Goal: Task Accomplishment & Management: Manage account settings

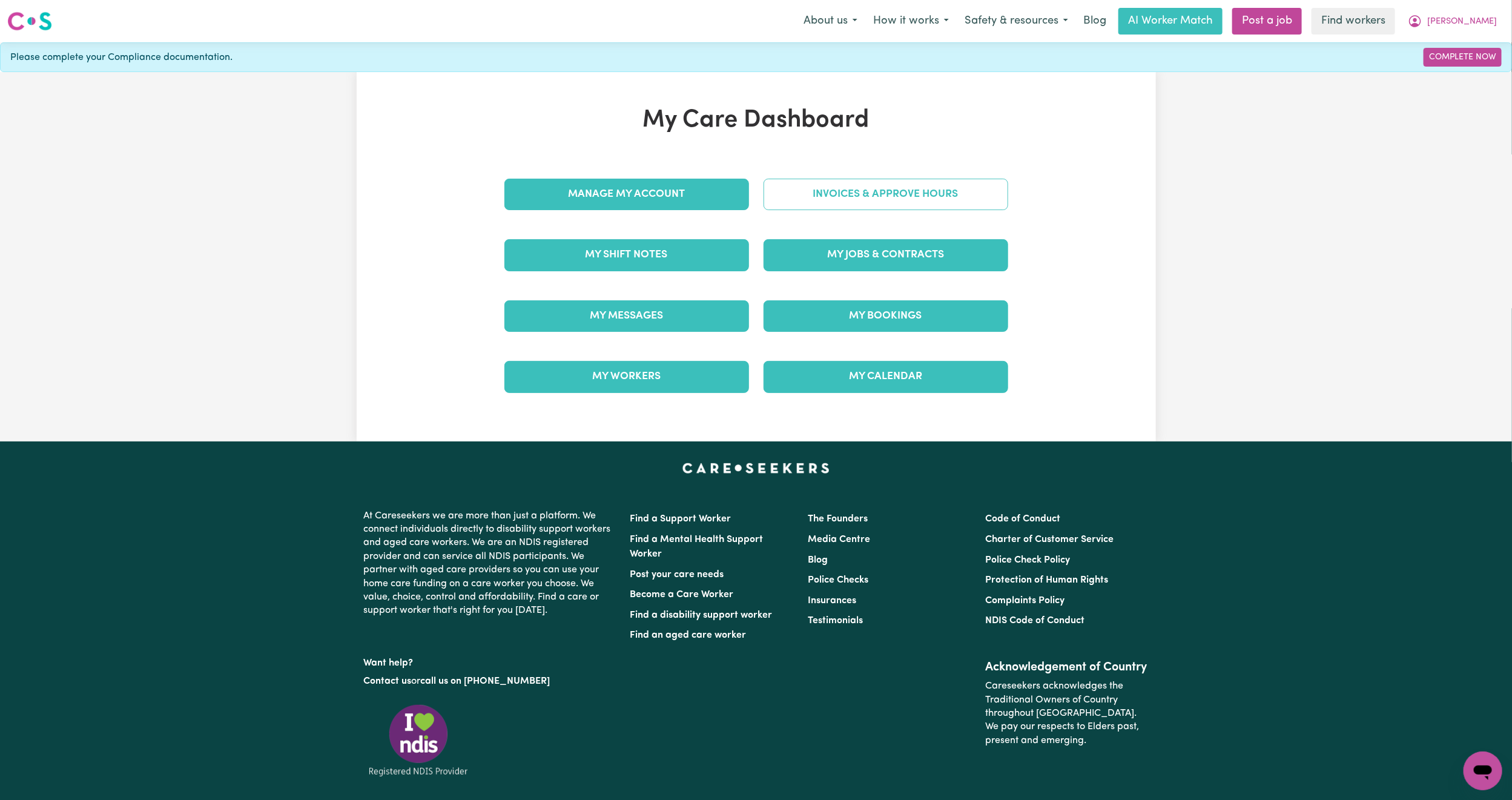
click at [878, 196] on link "Invoices & Approve Hours" at bounding box center [885, 195] width 245 height 31
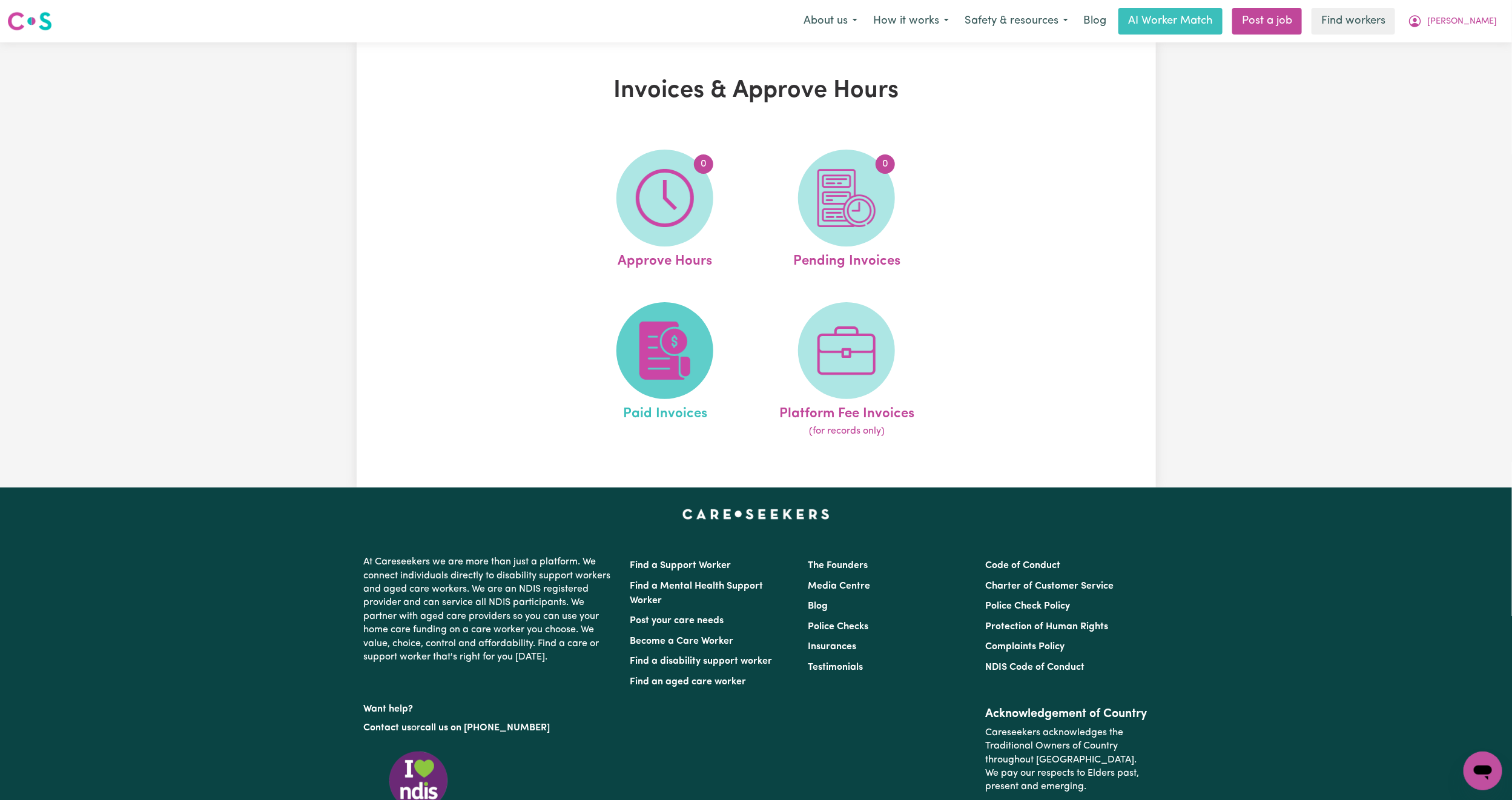
click at [653, 322] on img at bounding box center [664, 351] width 58 height 58
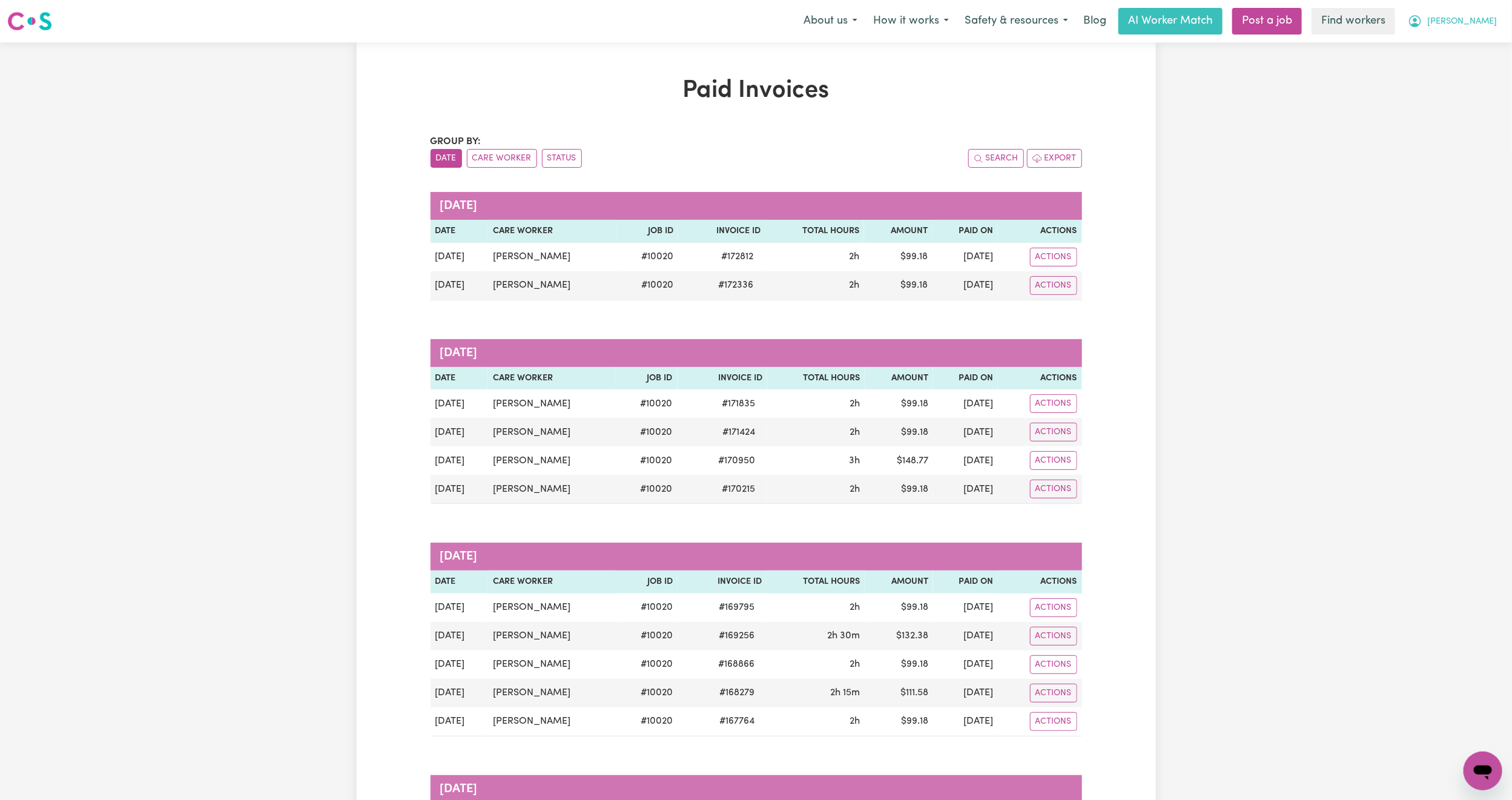
click at [1481, 24] on span "[PERSON_NAME]" at bounding box center [1462, 21] width 69 height 13
click at [1453, 37] on link "My Dashboard" at bounding box center [1456, 47] width 96 height 23
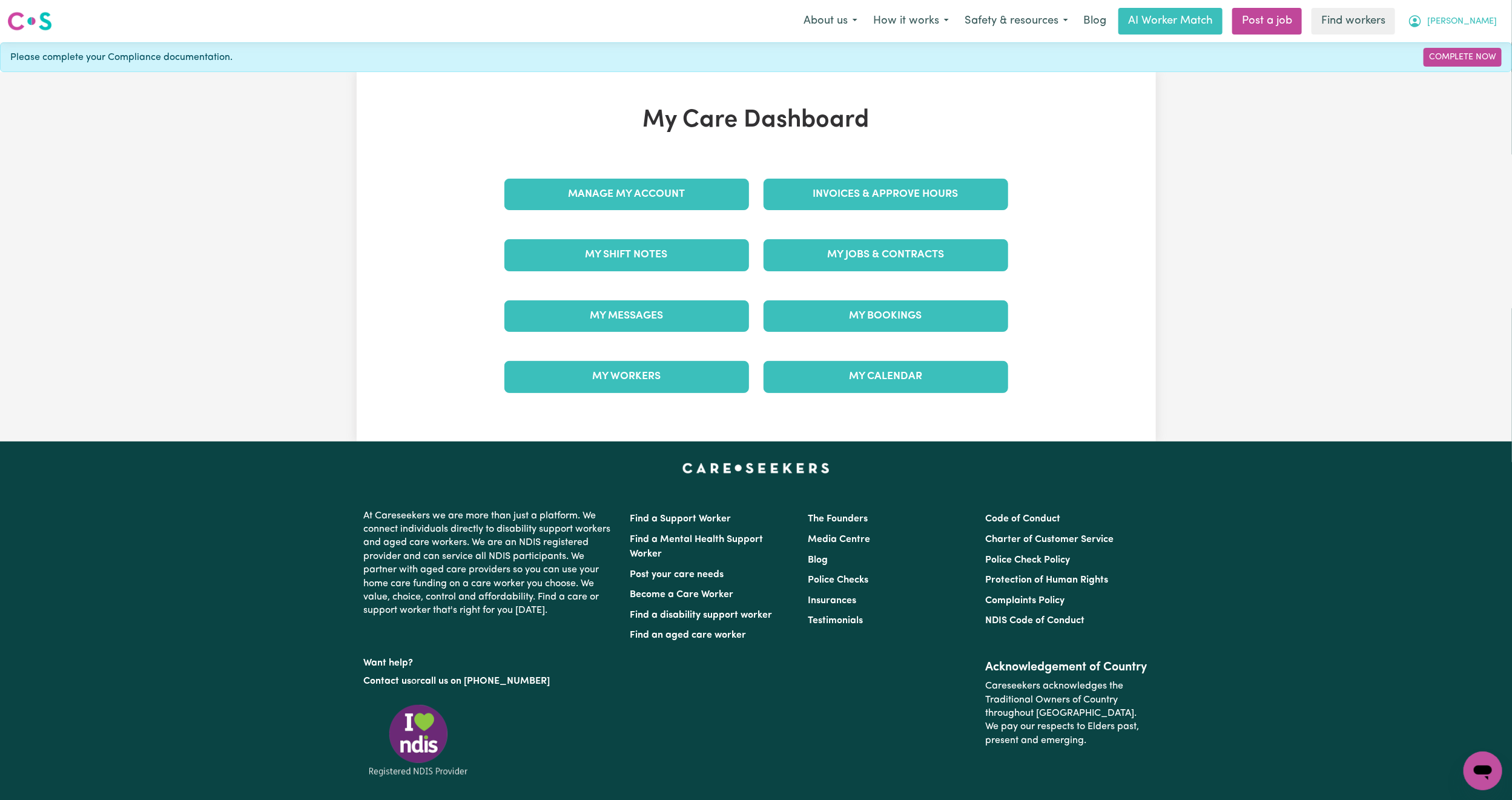
click at [1497, 13] on button "[PERSON_NAME]" at bounding box center [1452, 21] width 105 height 26
click at [1458, 72] on link "Logout" at bounding box center [1456, 69] width 96 height 23
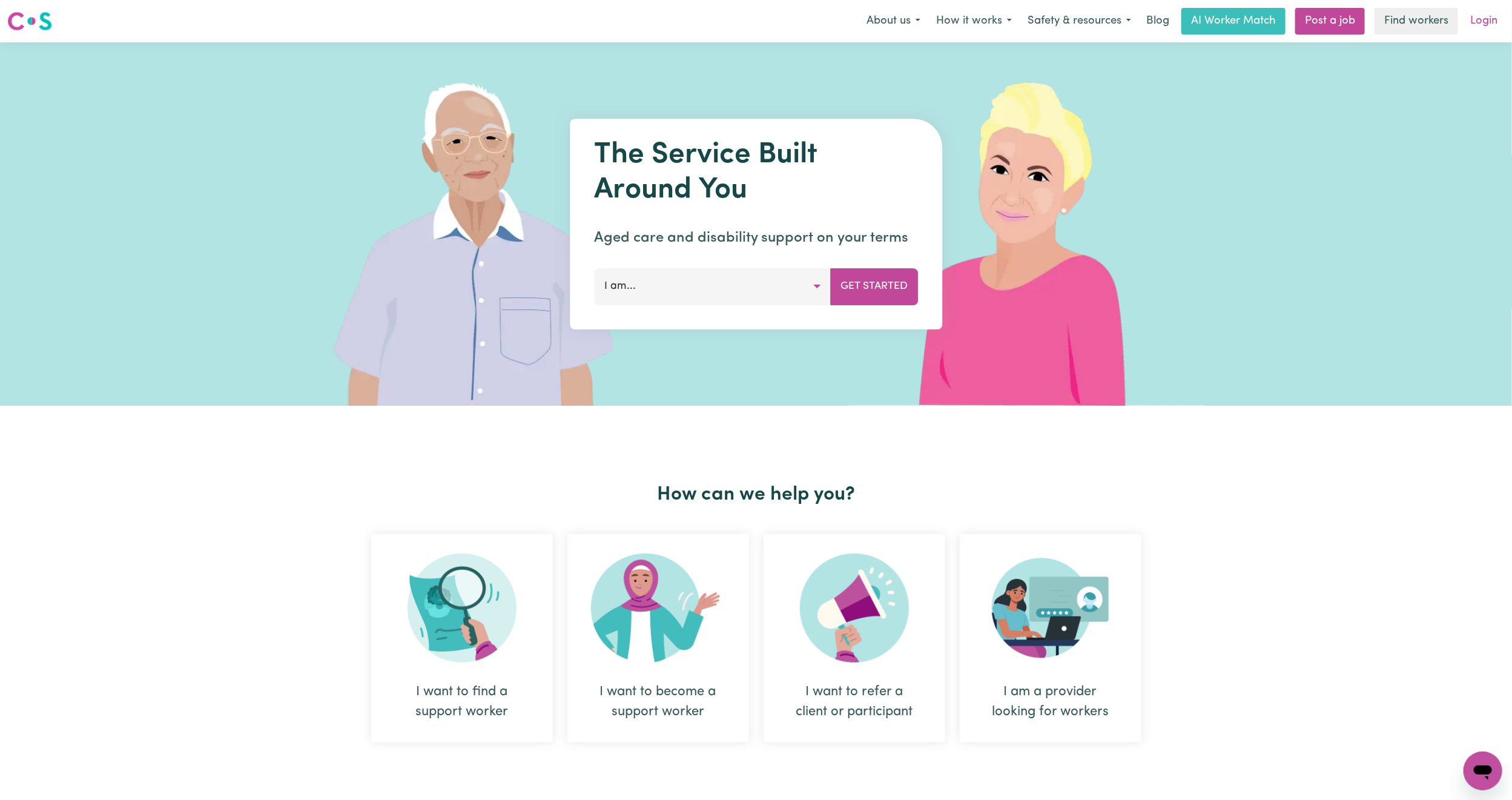
click at [1481, 19] on link "Login" at bounding box center [1483, 21] width 42 height 26
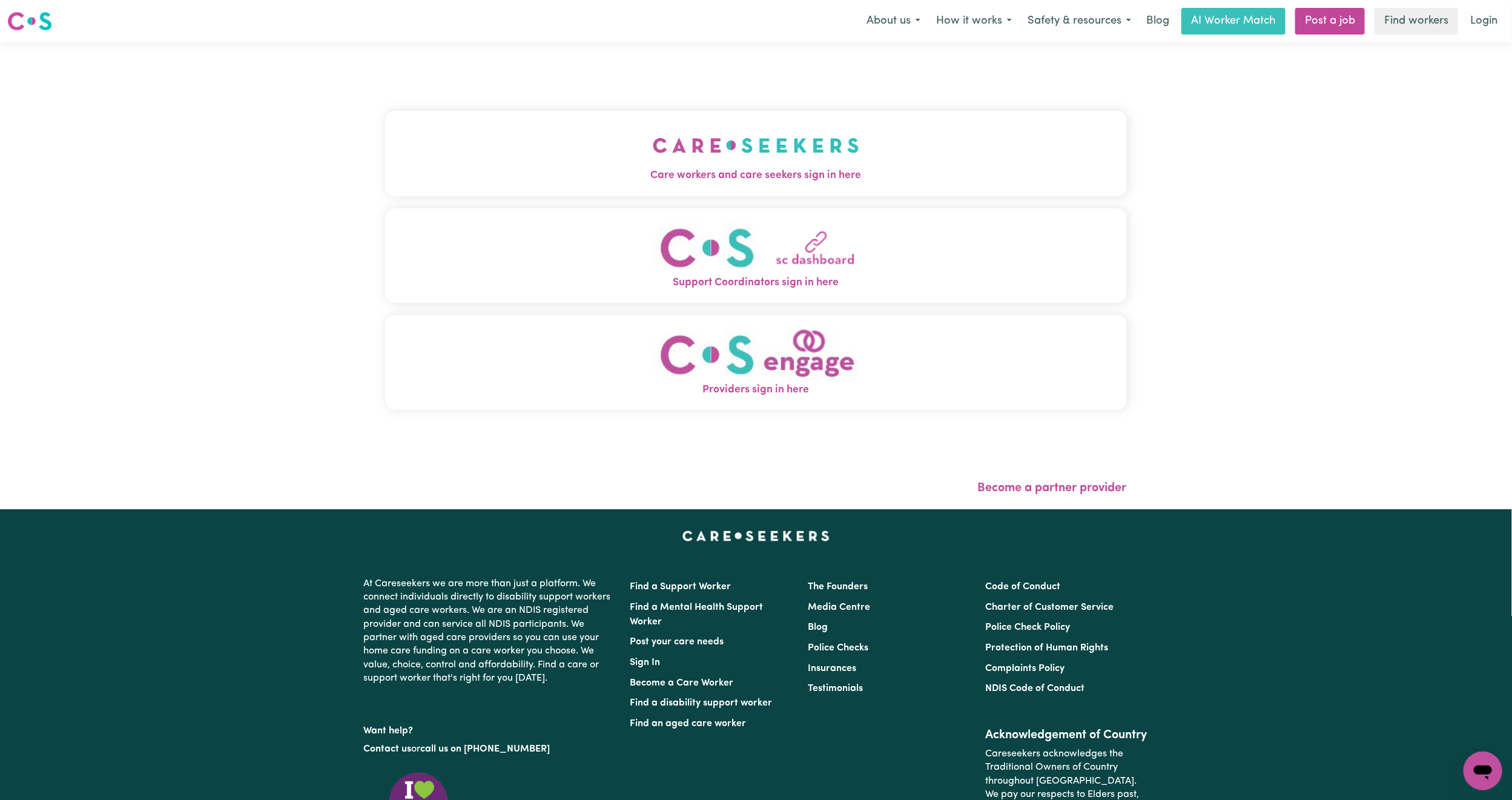
click at [653, 143] on img "Care workers and care seekers sign in here" at bounding box center [756, 145] width 206 height 45
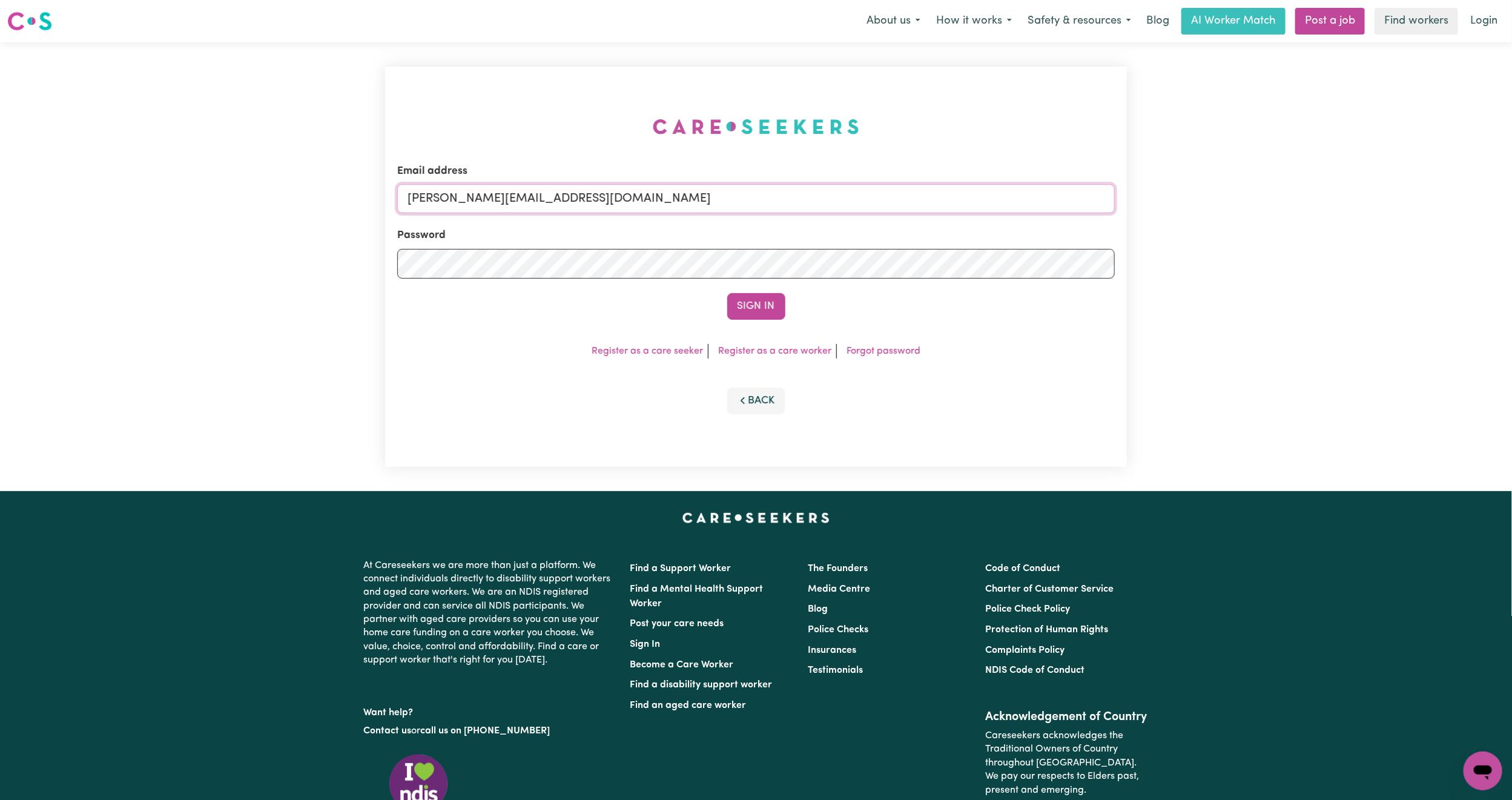
click at [505, 193] on input "[PERSON_NAME][EMAIL_ADDRESS][DOMAIN_NAME]" at bounding box center [756, 198] width 717 height 29
drag, startPoint x: 495, startPoint y: 204, endPoint x: 804, endPoint y: 242, distance: 311.3
click at [812, 238] on form "Email address [EMAIL_ADDRESS][PERSON_NAME][DOMAIN_NAME] Password Sign In" at bounding box center [756, 241] width 717 height 156
type input "superuser~[EMAIL_ADDRESS][DOMAIN_NAME]"
click at [746, 309] on button "Sign In" at bounding box center [756, 306] width 58 height 26
